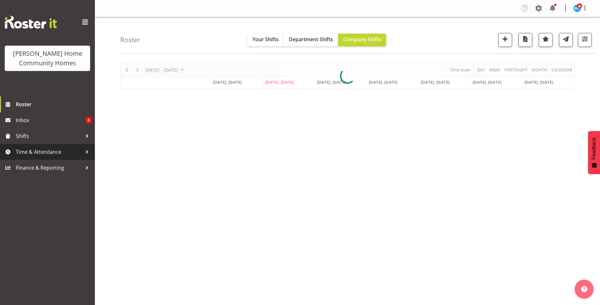
click at [35, 154] on span "Time & Attendance" at bounding box center [49, 151] width 66 height 9
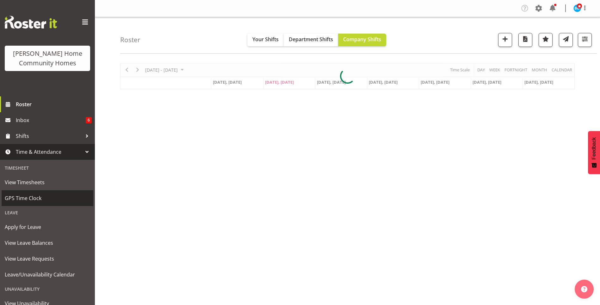
click at [27, 202] on span "GPS Time Clock" at bounding box center [47, 197] width 85 height 9
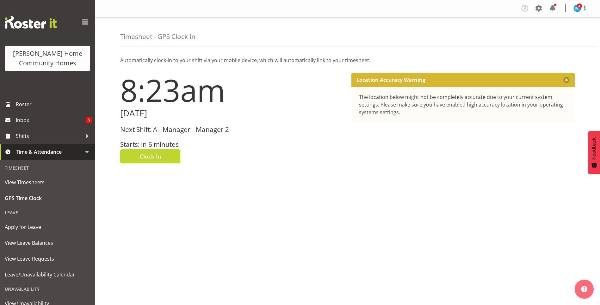
click at [153, 154] on span "Clock In" at bounding box center [150, 156] width 21 height 8
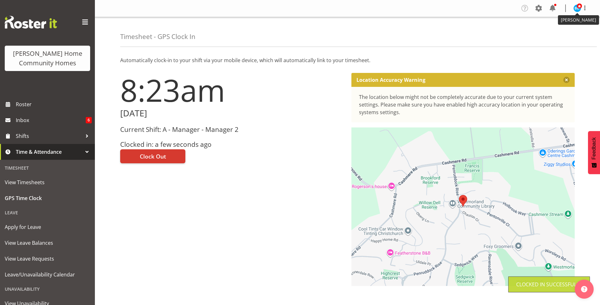
click at [579, 7] on span at bounding box center [579, 5] width 5 height 5
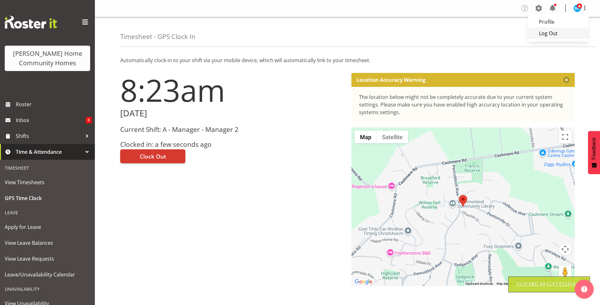
click at [555, 33] on link "Log Out" at bounding box center [558, 33] width 61 height 11
